Goal: Information Seeking & Learning: Learn about a topic

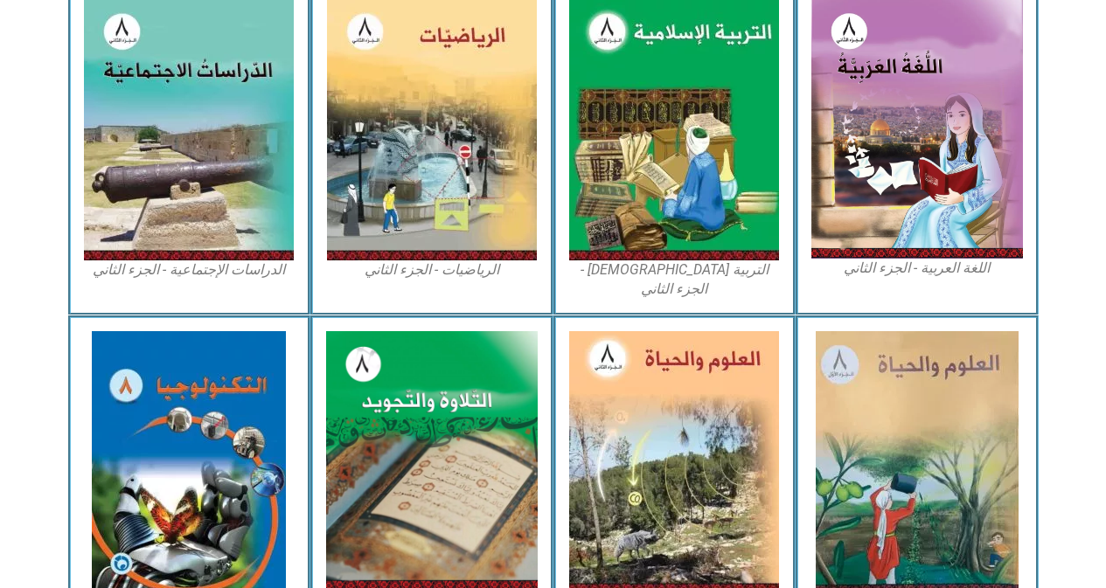
scroll to position [894, 0]
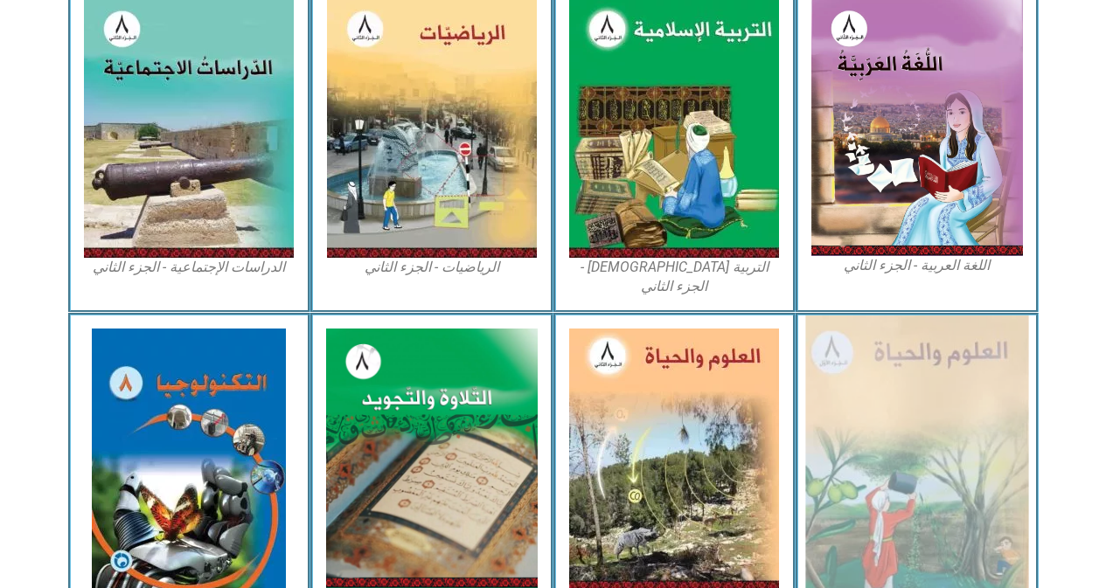
click at [904, 441] on img at bounding box center [916, 460] width 223 height 289
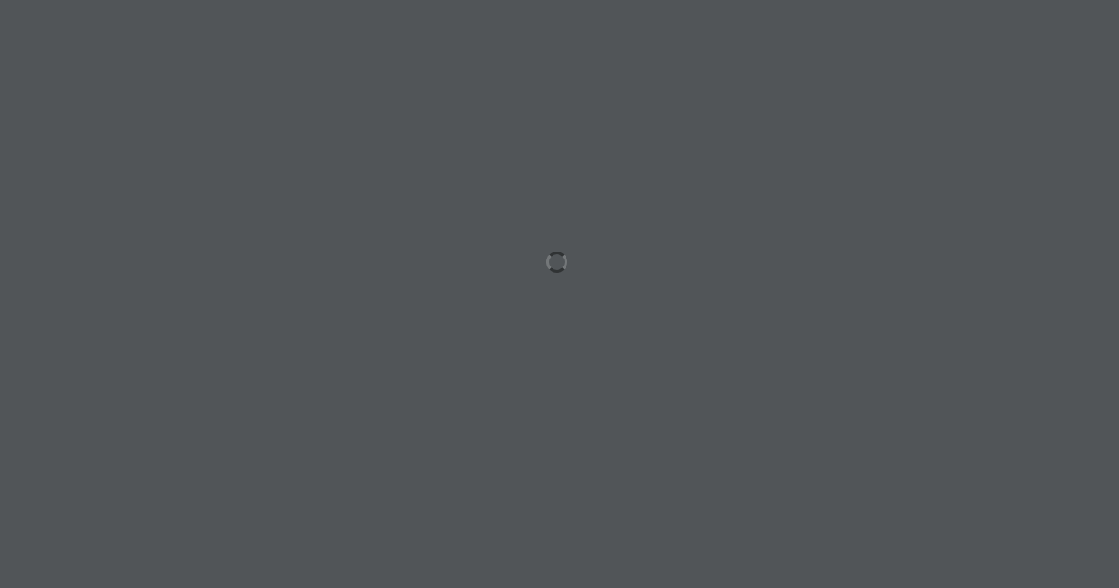
click at [545, 546] on div at bounding box center [559, 294] width 1119 height 588
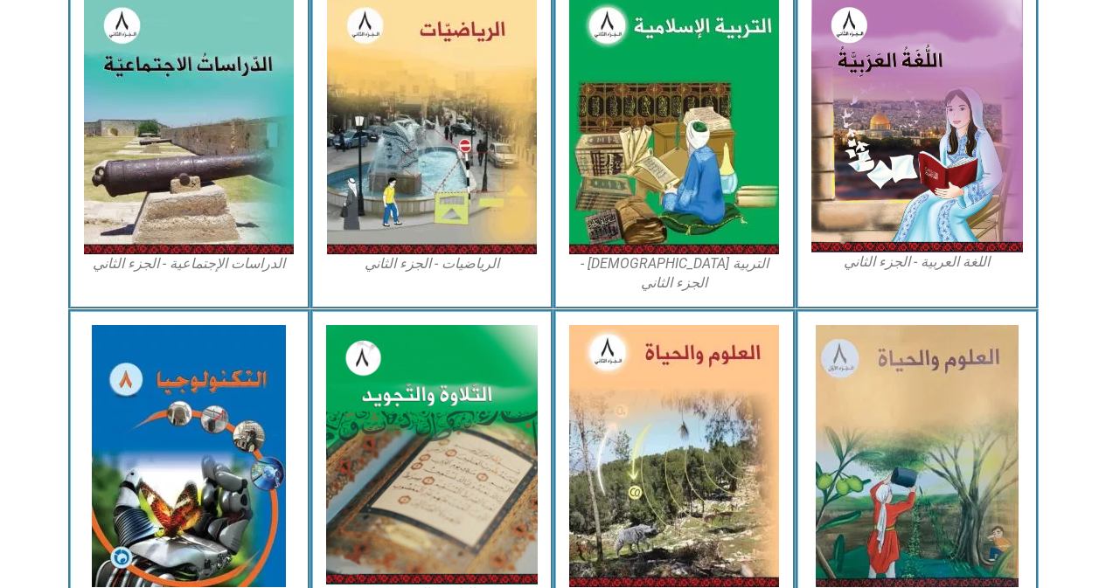
scroll to position [967, 0]
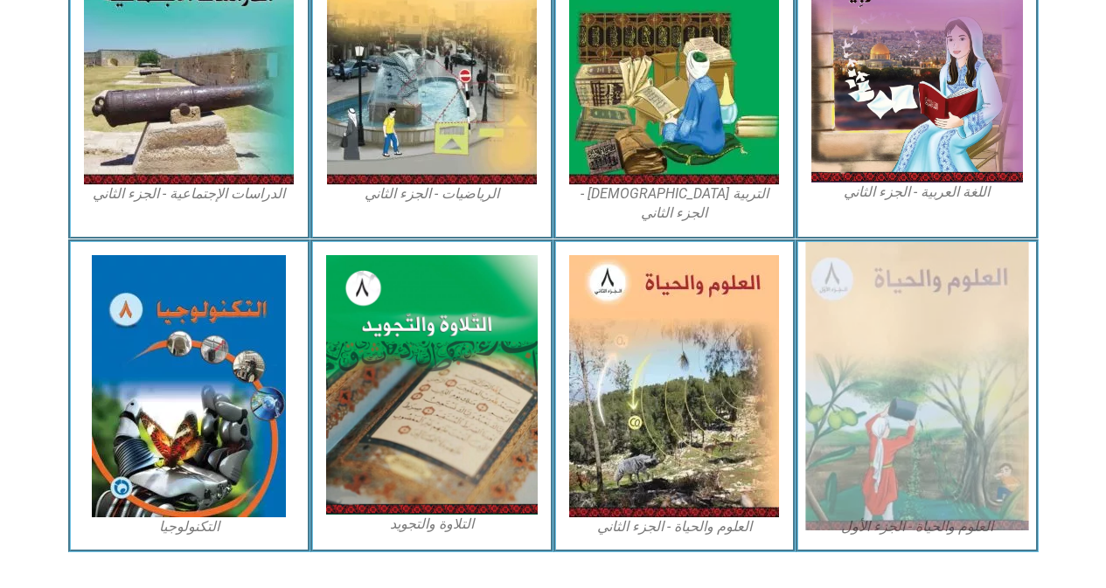
click at [926, 420] on img at bounding box center [916, 386] width 223 height 289
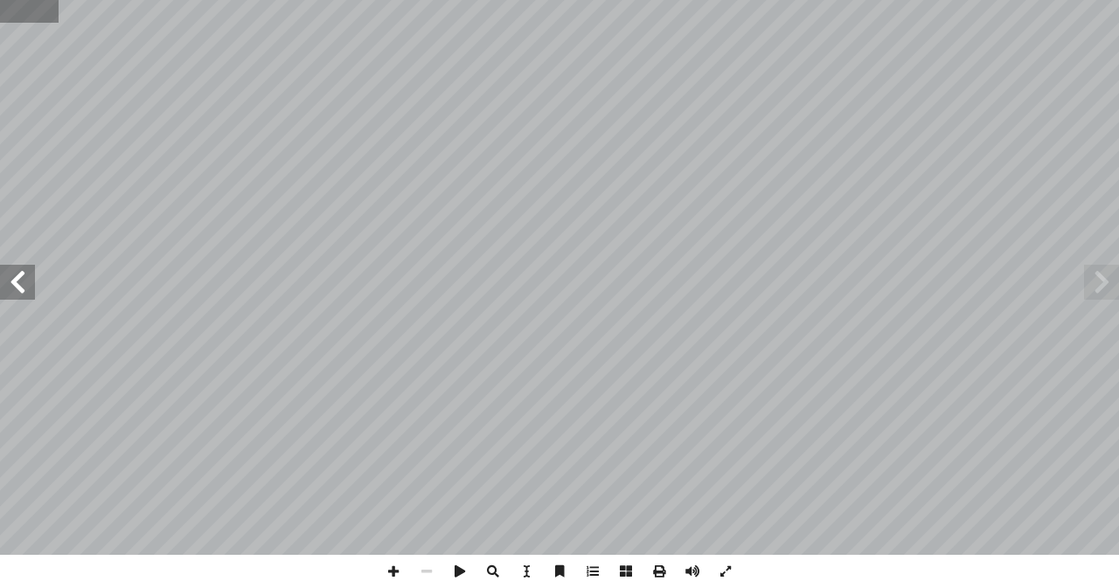
click at [17, 16] on input "text" at bounding box center [29, 11] width 59 height 23
type input "**"
click at [385, 581] on span at bounding box center [393, 571] width 33 height 33
